Goal: Task Accomplishment & Management: Manage account settings

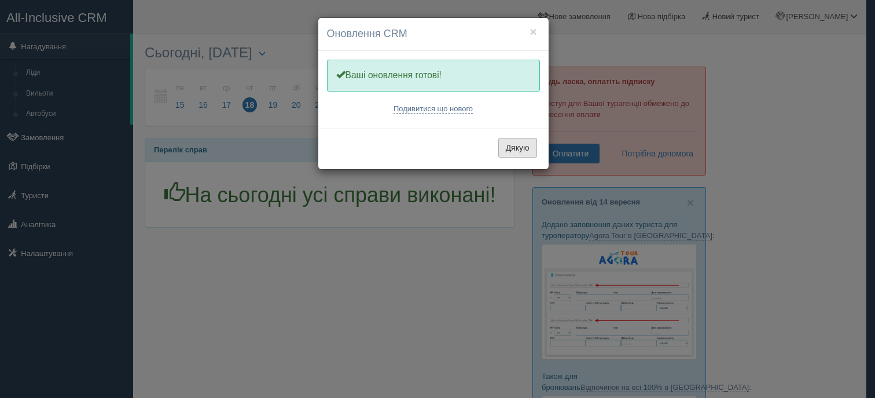
click at [515, 147] on button "Дякую" at bounding box center [517, 148] width 39 height 20
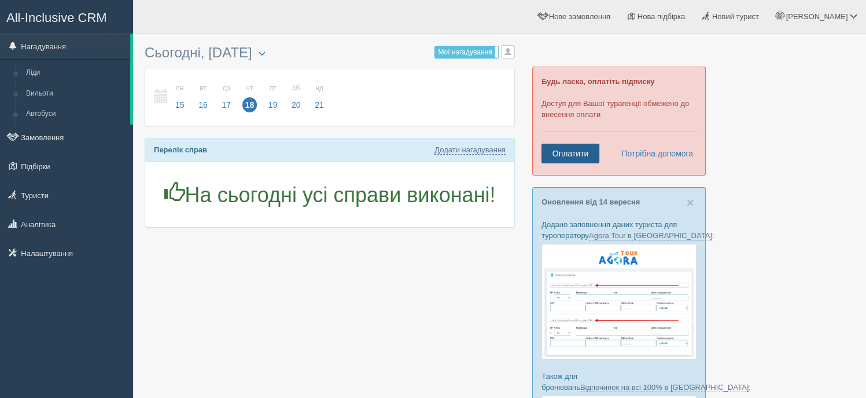
click at [584, 153] on link "Оплатити" at bounding box center [571, 154] width 58 height 20
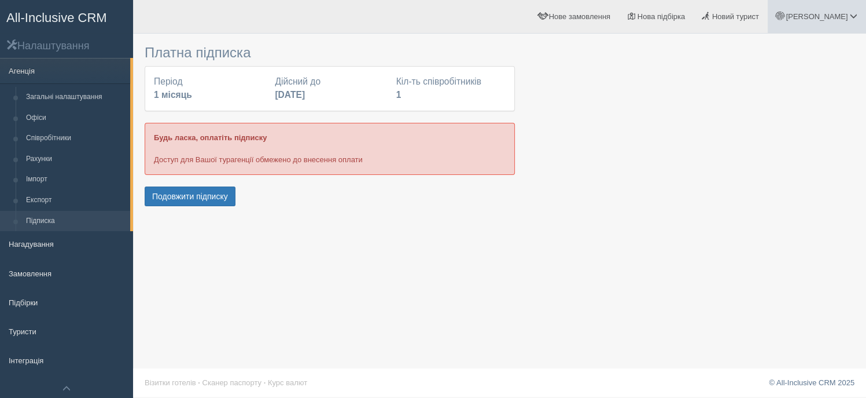
click at [850, 14] on span at bounding box center [854, 16] width 8 height 8
click at [772, 150] on link "Вихід" at bounding box center [803, 150] width 126 height 25
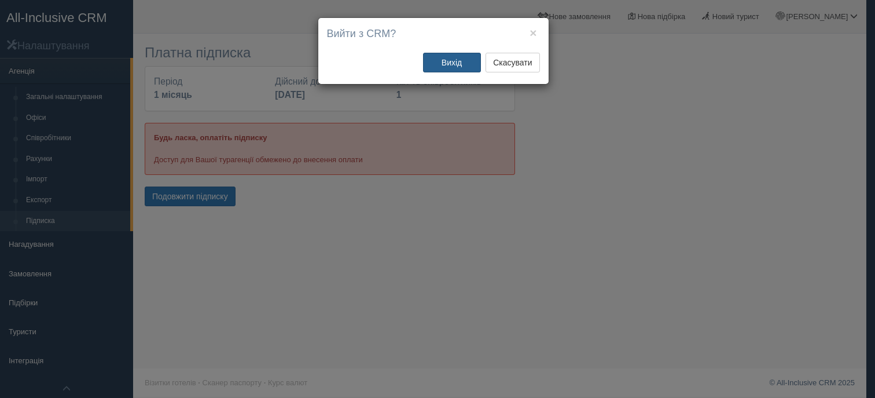
click at [456, 61] on button "Вихід" at bounding box center [452, 63] width 58 height 20
